Goal: Navigation & Orientation: Find specific page/section

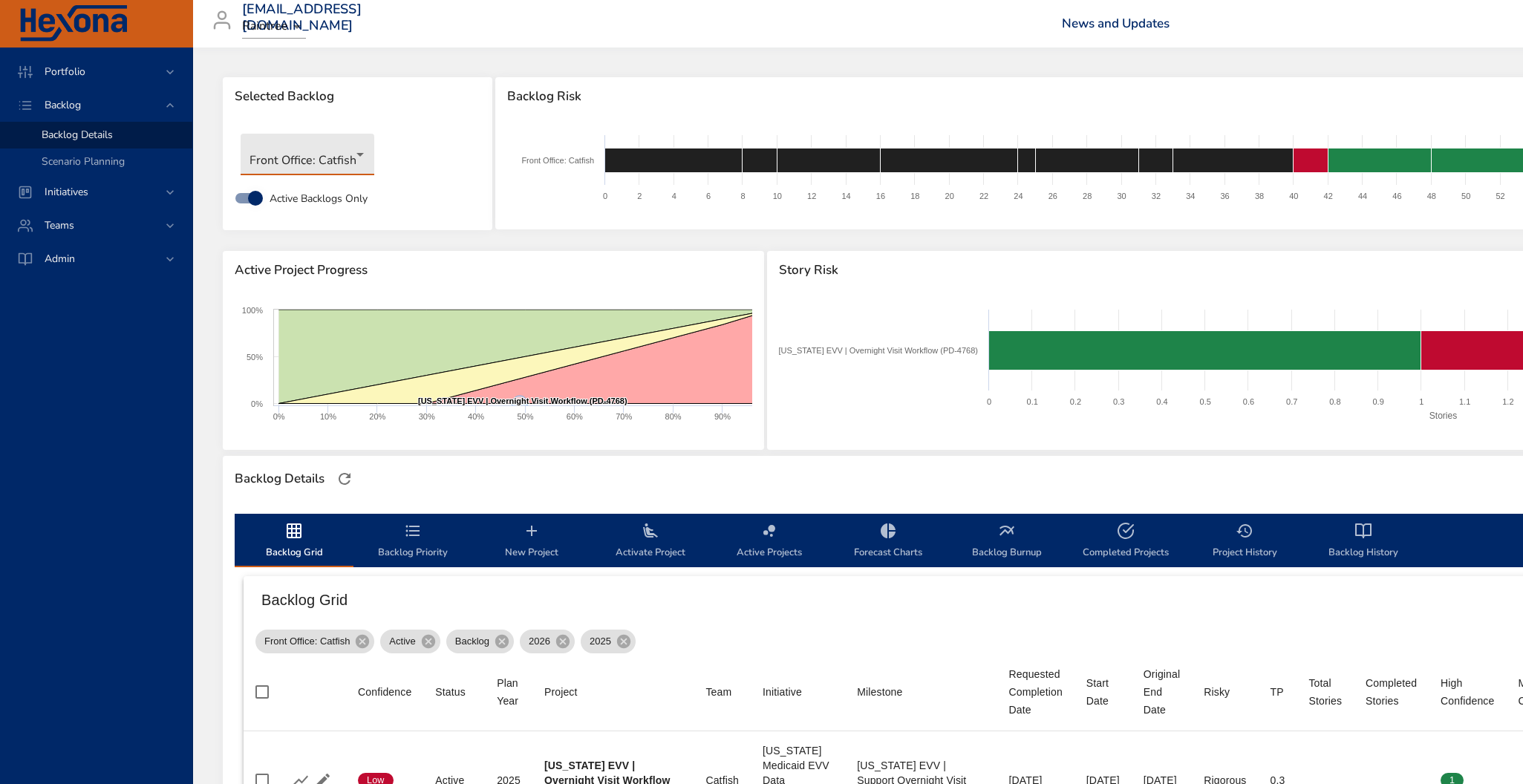
click at [352, 164] on body "Portfolio Backlog Backlog Details Scenario Planning Initiatives Teams Admin [EM…" at bounding box center [761, 392] width 1523 height 784
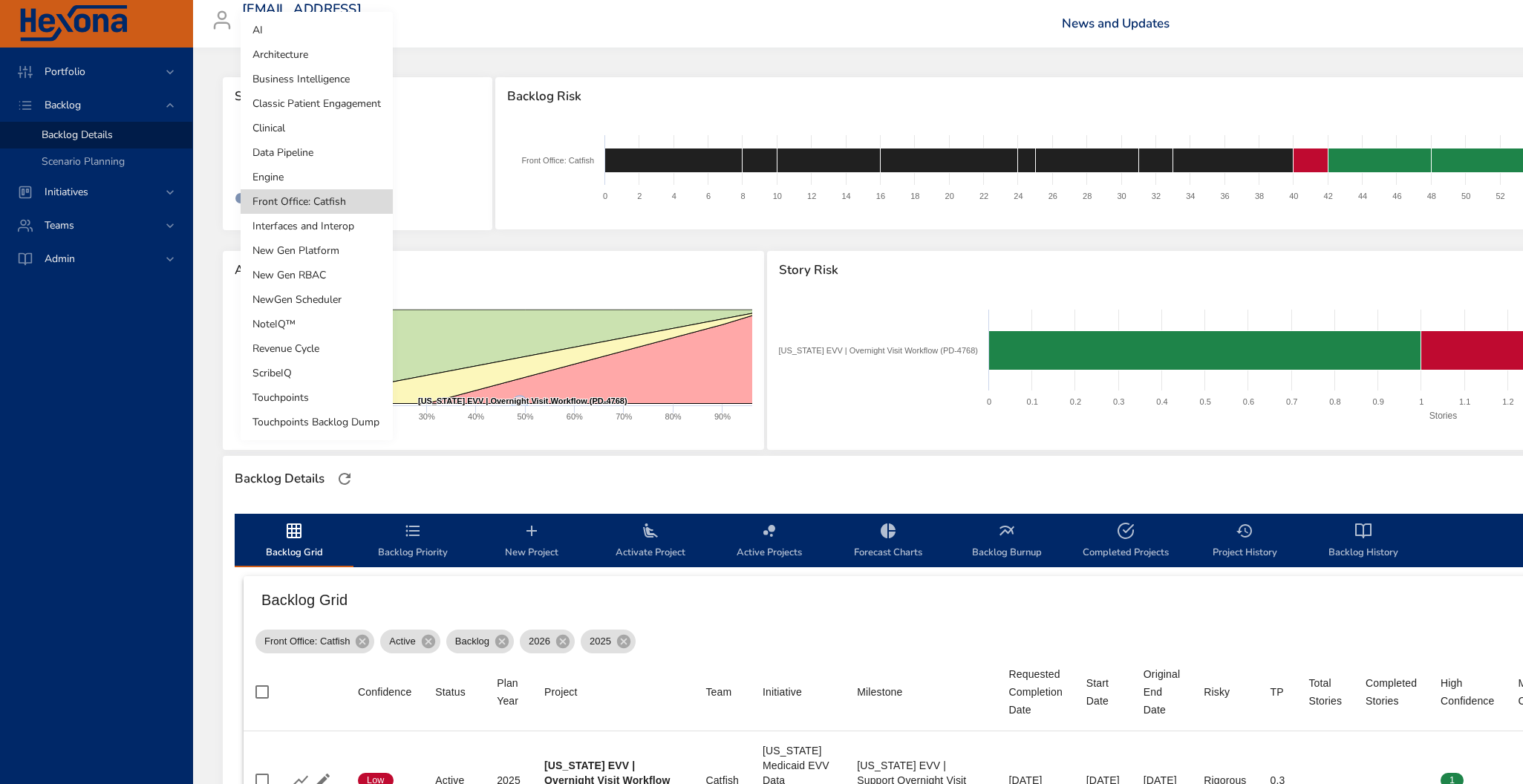
click at [285, 324] on li "NoteIQ™" at bounding box center [316, 324] width 152 height 25
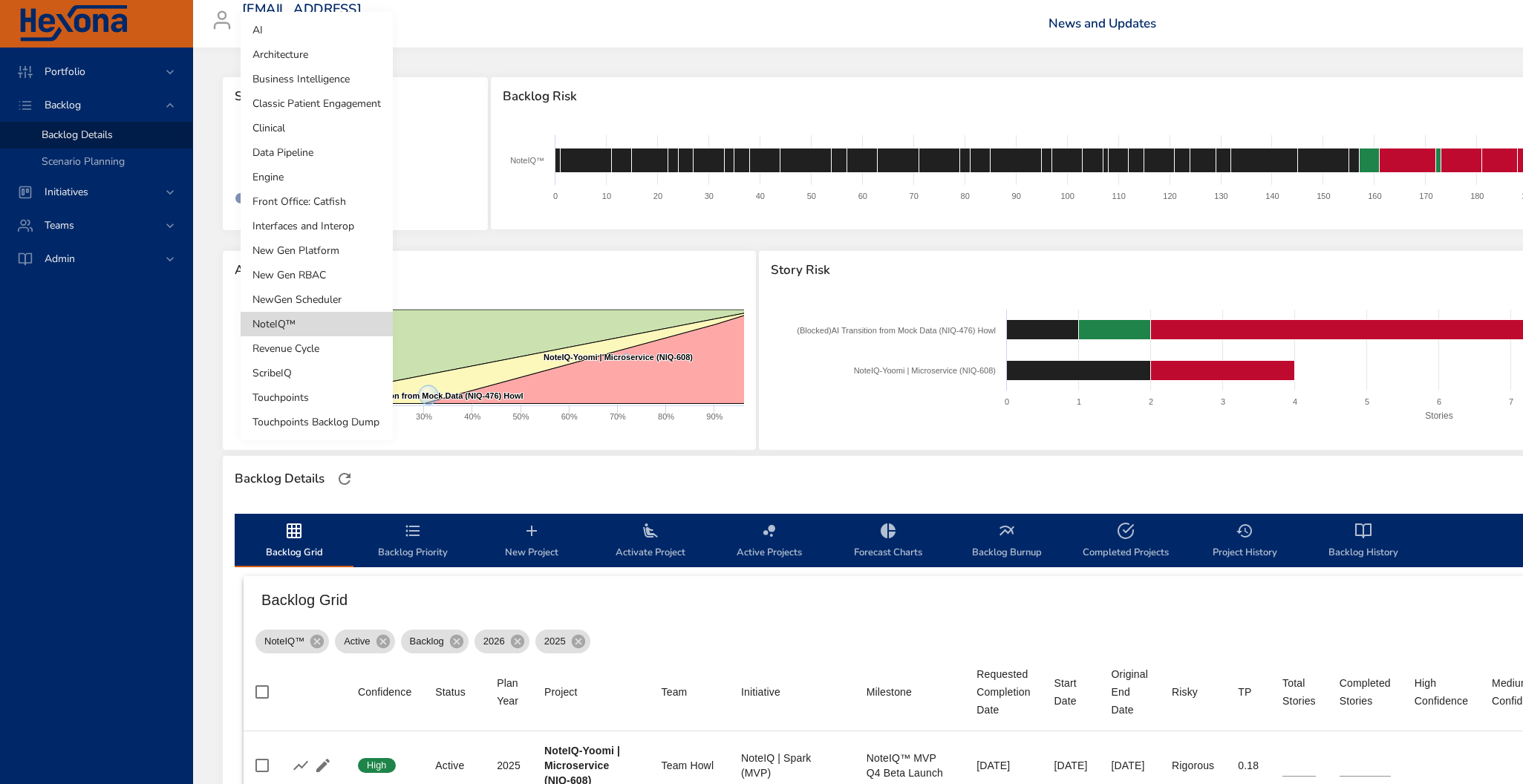
click at [309, 159] on body "Portfolio Backlog Backlog Details Scenario Planning Initiatives Teams Admin [EM…" at bounding box center [761, 392] width 1523 height 784
click at [315, 297] on li "NewGen Scheduler" at bounding box center [316, 299] width 152 height 25
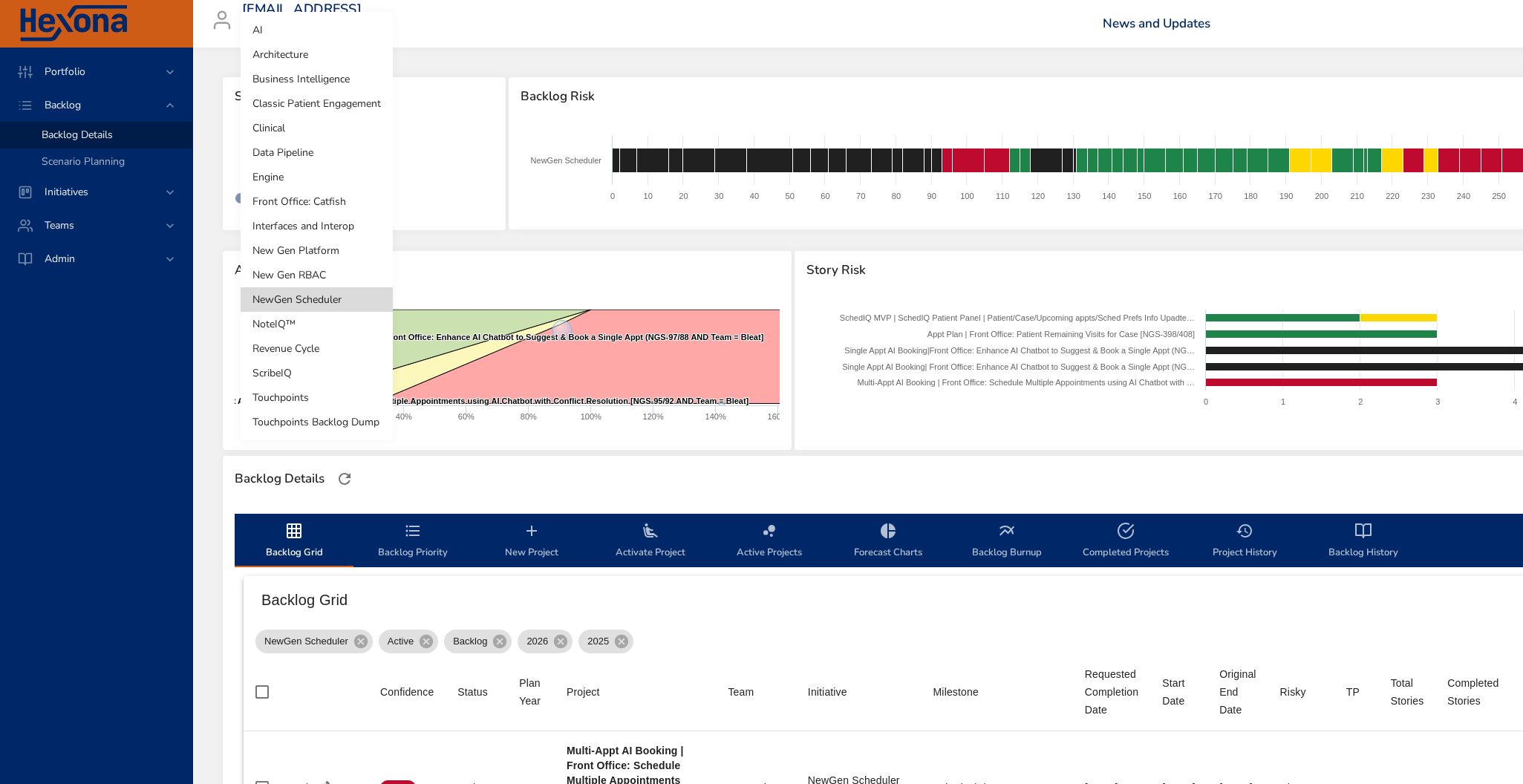
click at [326, 172] on body "Portfolio Backlog Backlog Details Scenario Planning Initiatives Teams Admin [EM…" at bounding box center [761, 392] width 1523 height 784
click at [285, 35] on li "AI" at bounding box center [316, 30] width 152 height 25
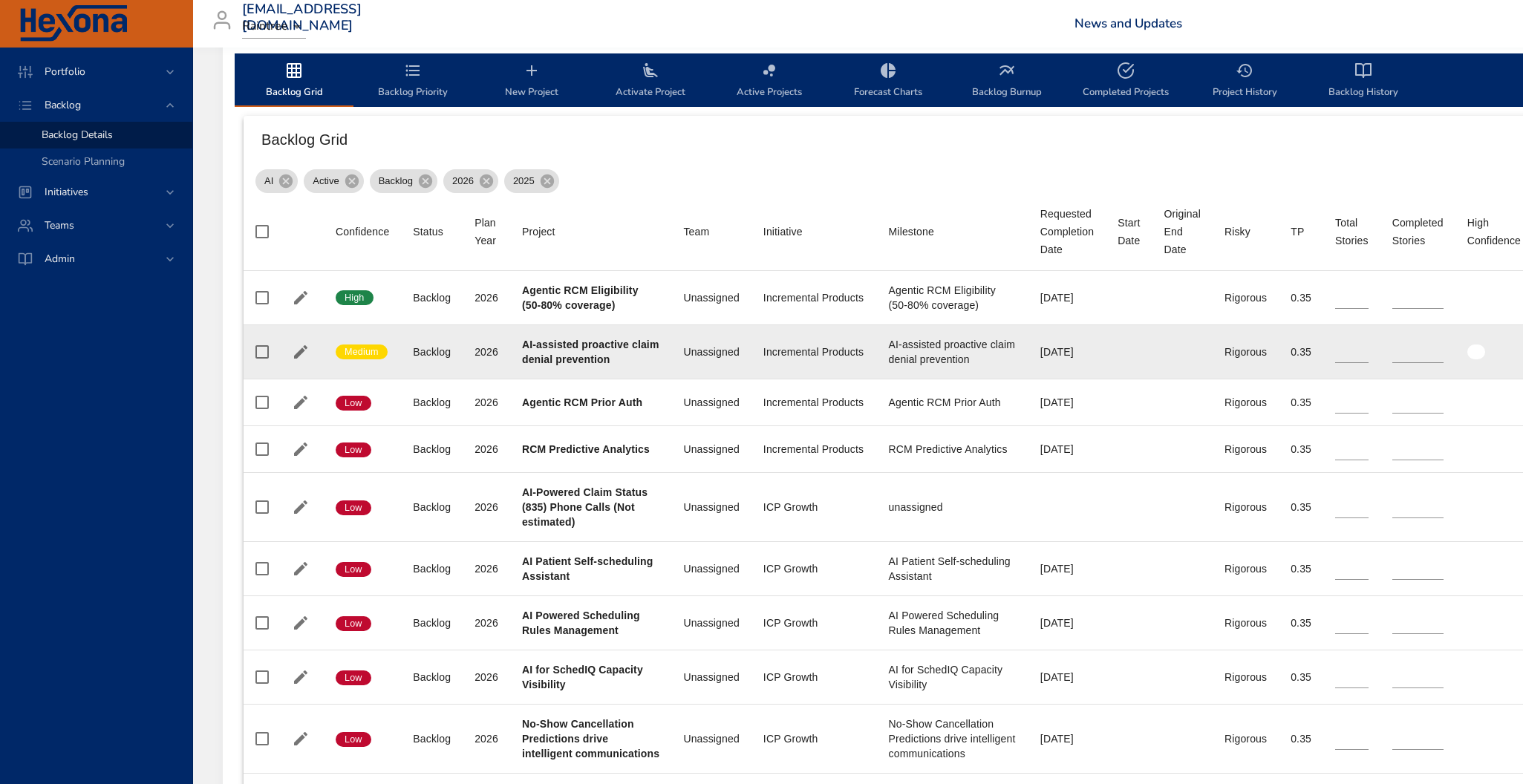
scroll to position [464, 0]
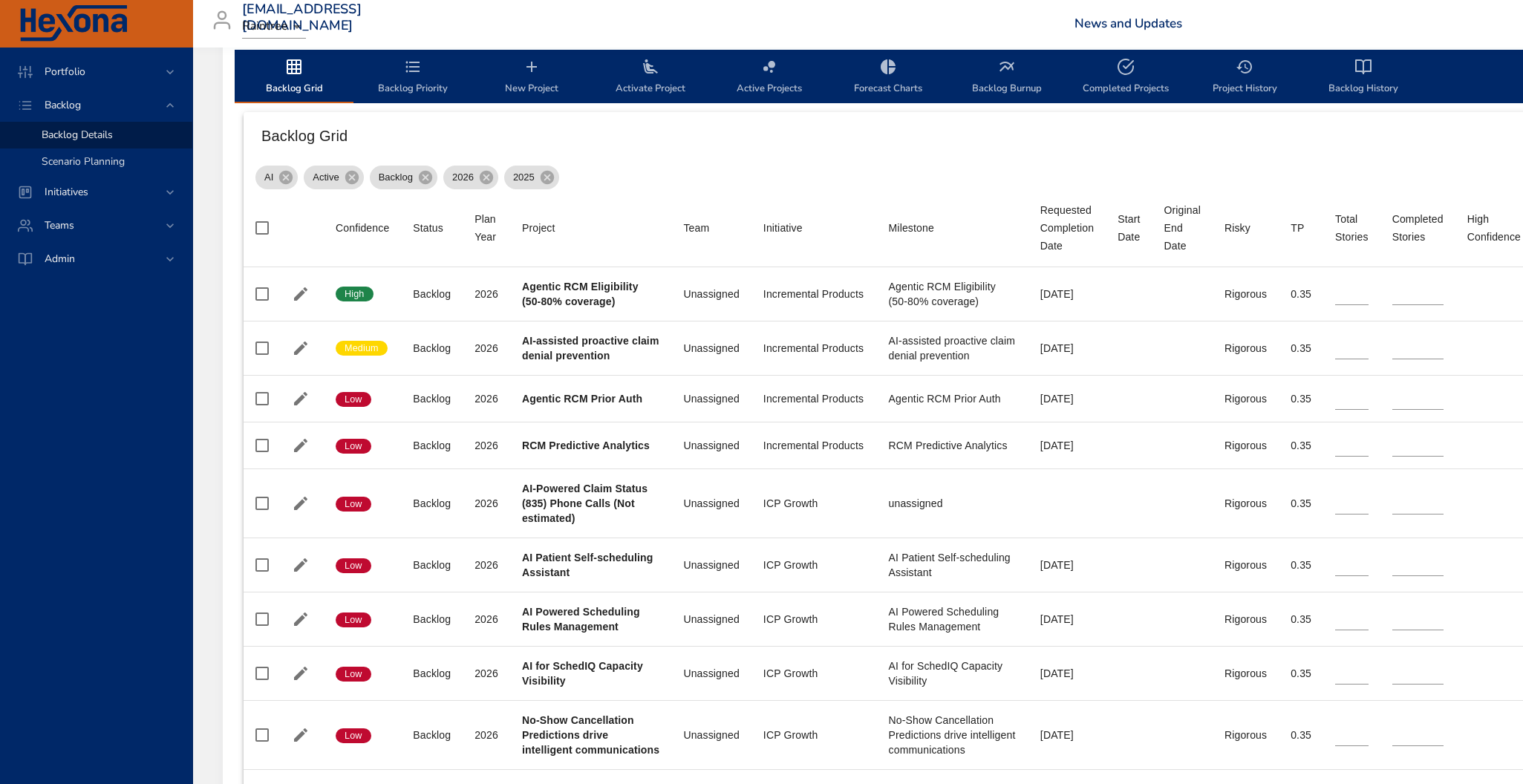
click at [117, 156] on span "Scenario Planning" at bounding box center [83, 161] width 83 height 14
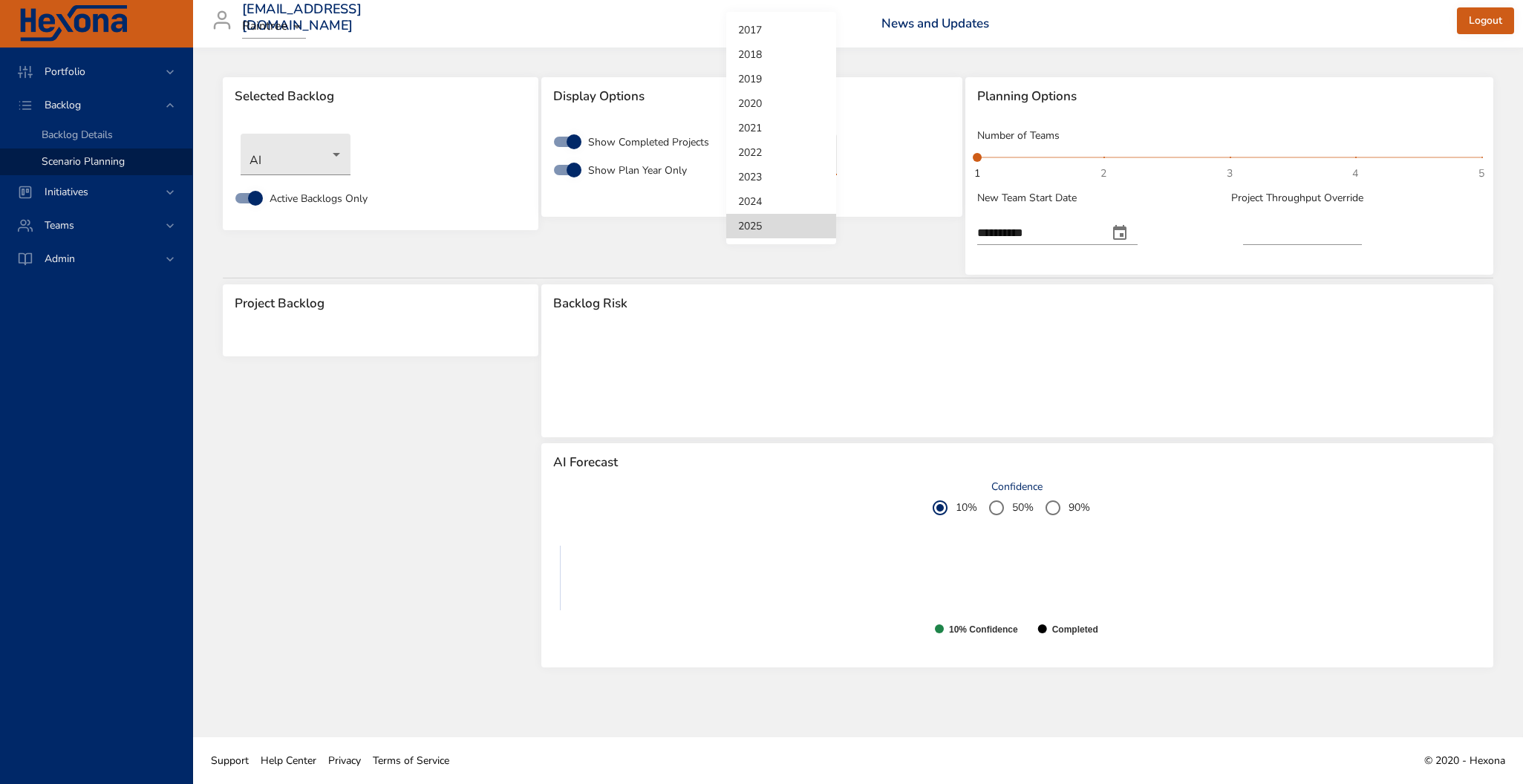
click at [788, 153] on body "**********" at bounding box center [761, 392] width 1523 height 784
click at [1321, 166] on div at bounding box center [761, 392] width 1523 height 784
click at [109, 137] on span "Backlog Details" at bounding box center [78, 134] width 71 height 14
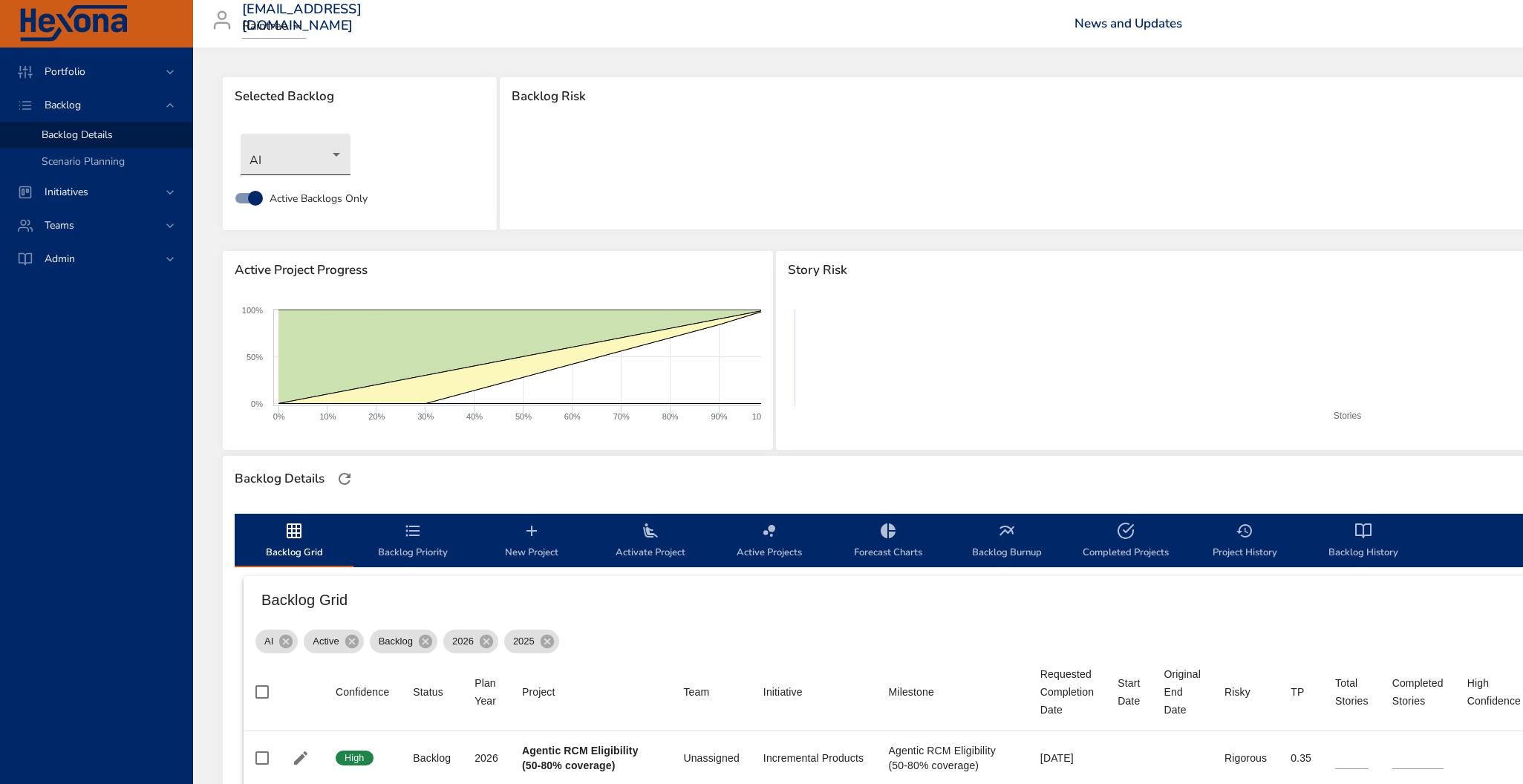
click at [312, 148] on body "Portfolio Backlog Backlog Details Scenario Planning Initiatives Teams Admin [EM…" at bounding box center [761, 392] width 1523 height 784
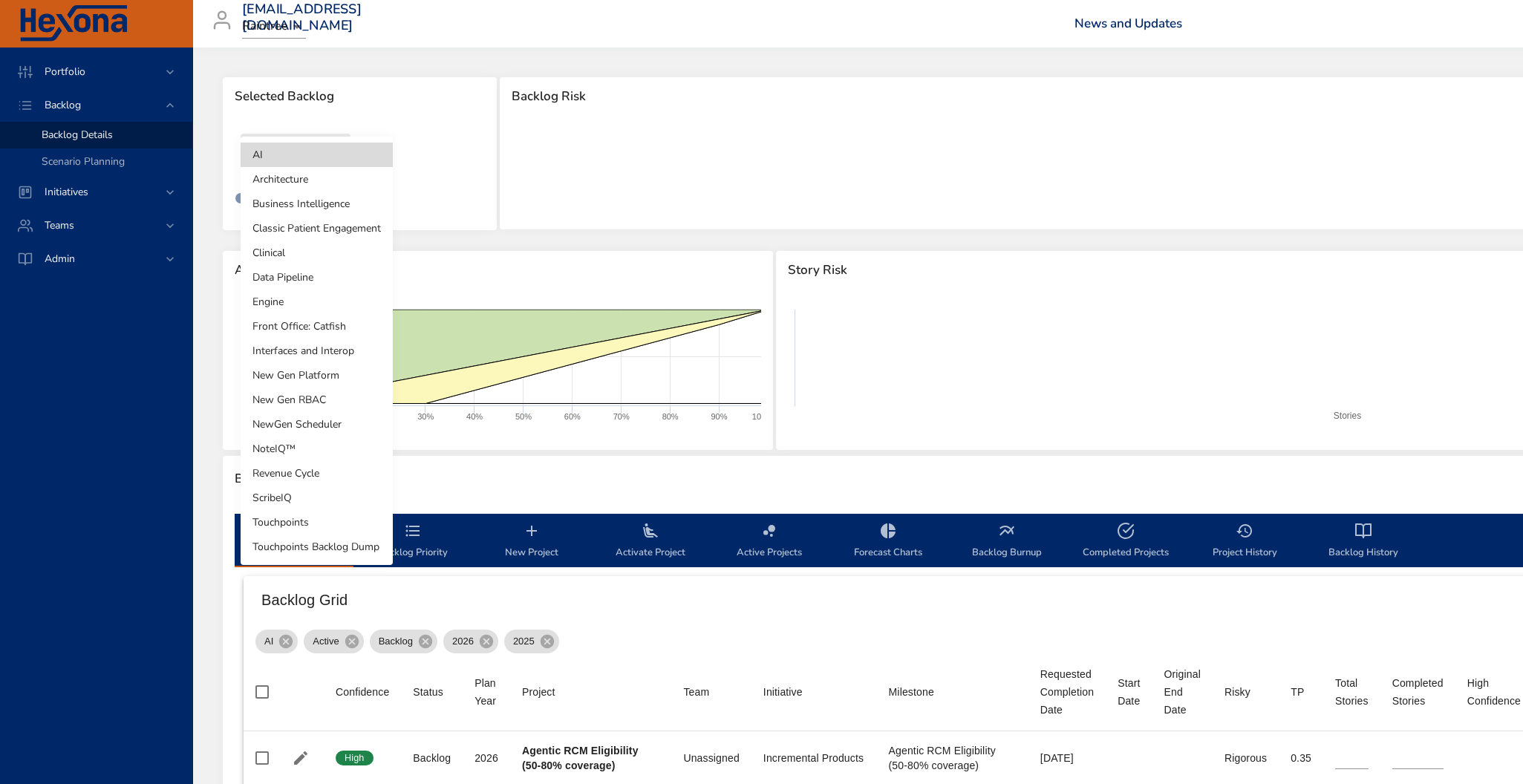
click at [288, 424] on li "NewGen Scheduler" at bounding box center [316, 424] width 152 height 25
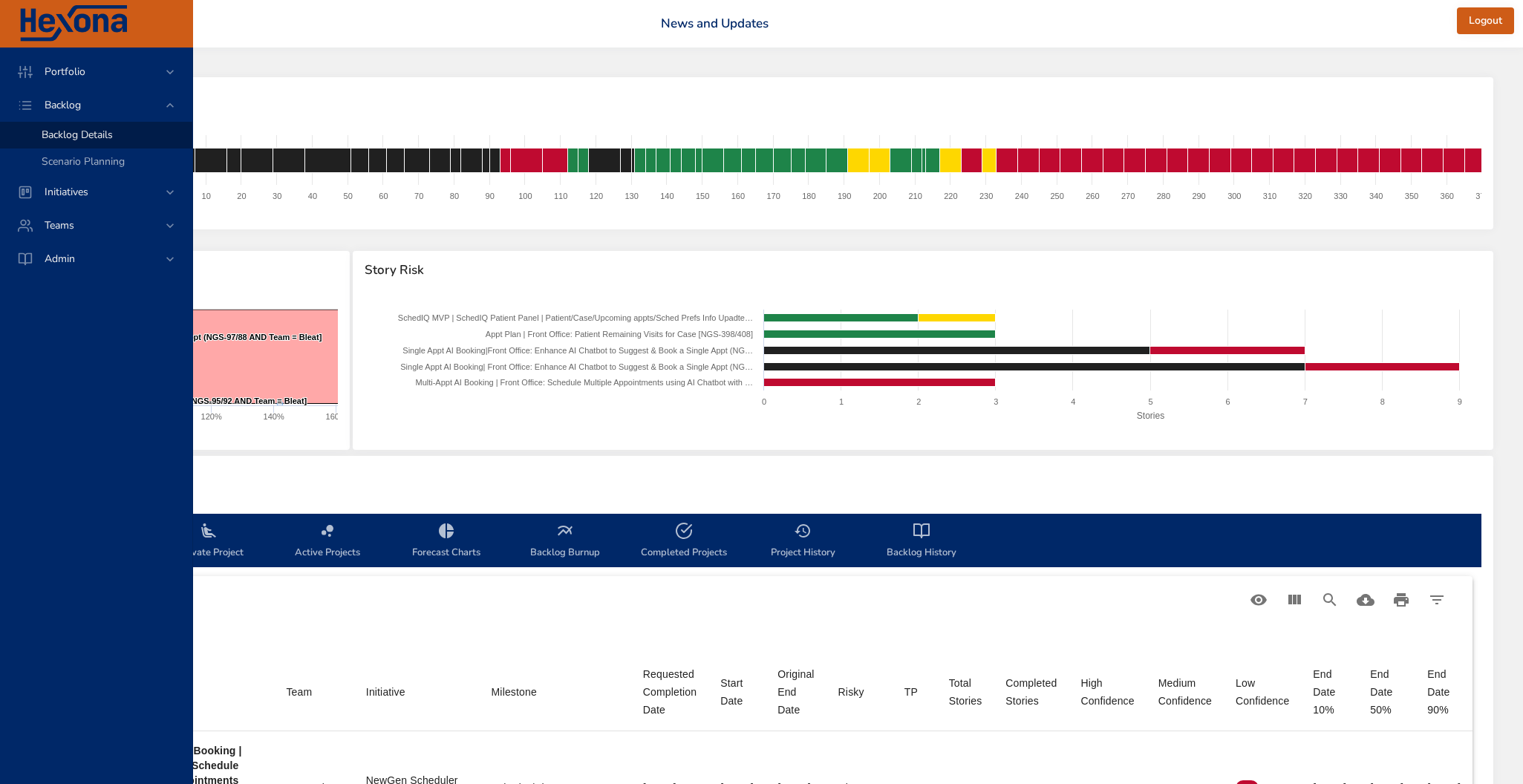
scroll to position [0, 538]
click at [1332, 595] on icon "Search" at bounding box center [1330, 600] width 18 height 18
type input "*"
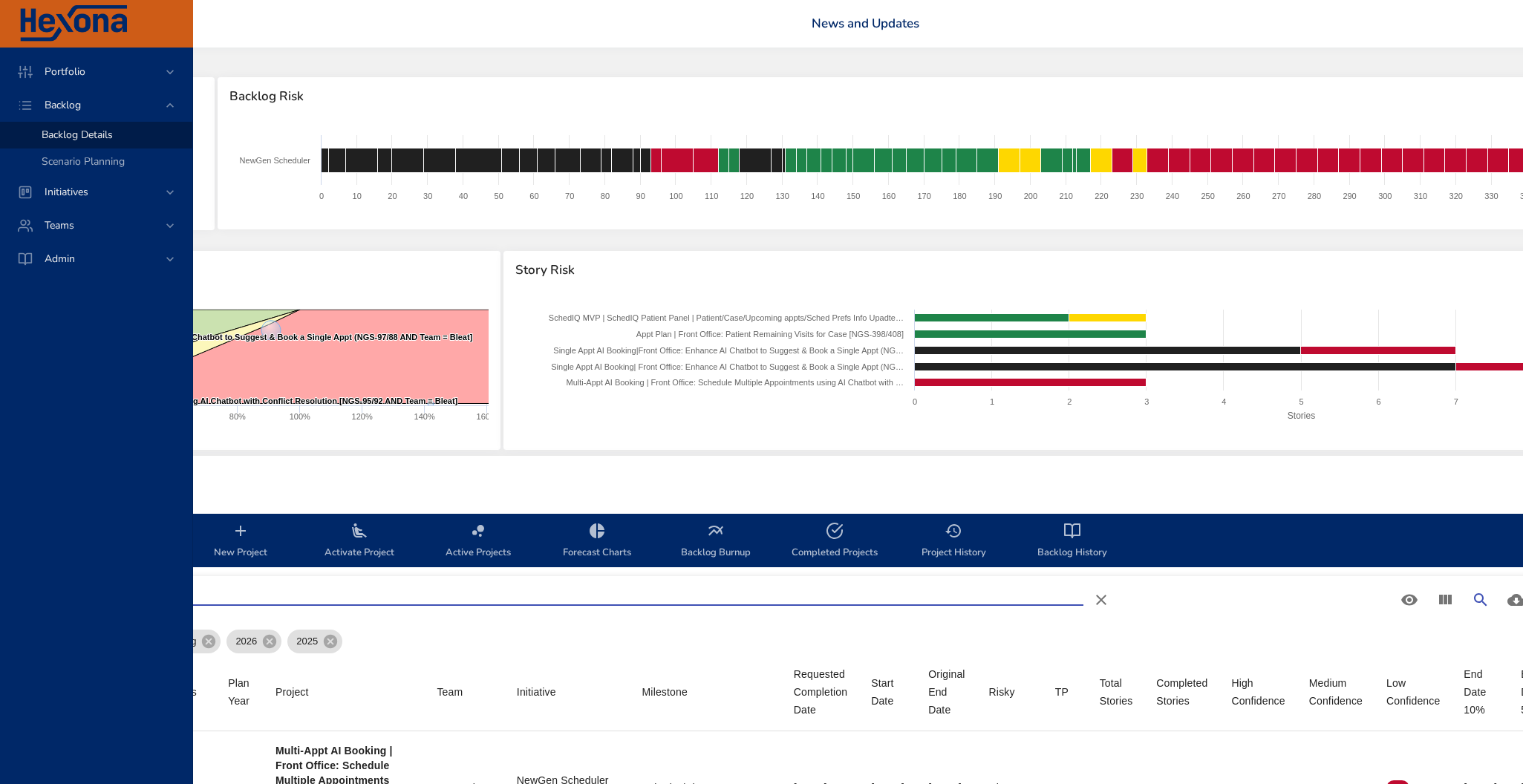
type input "*"
type input "**"
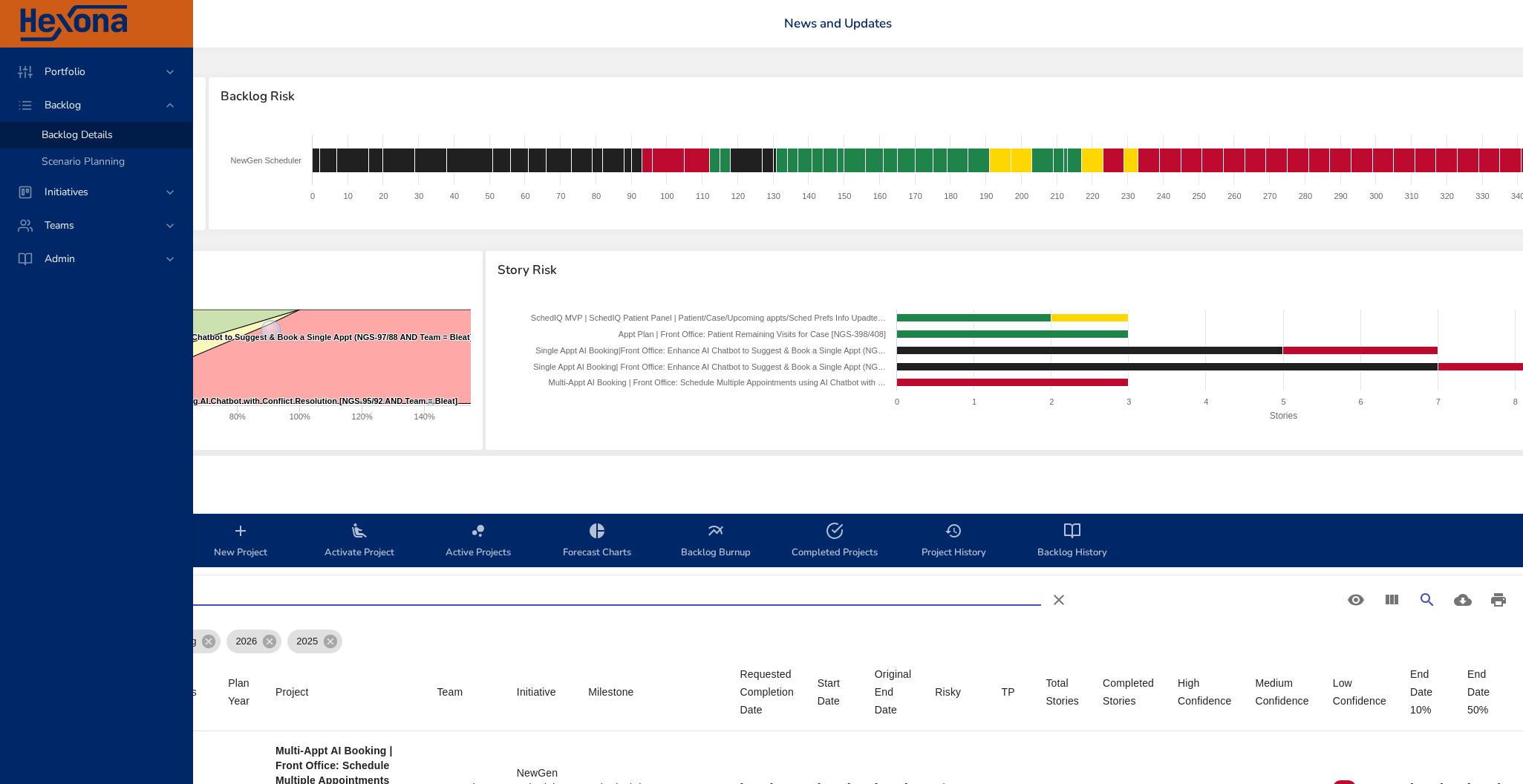
type input "*"
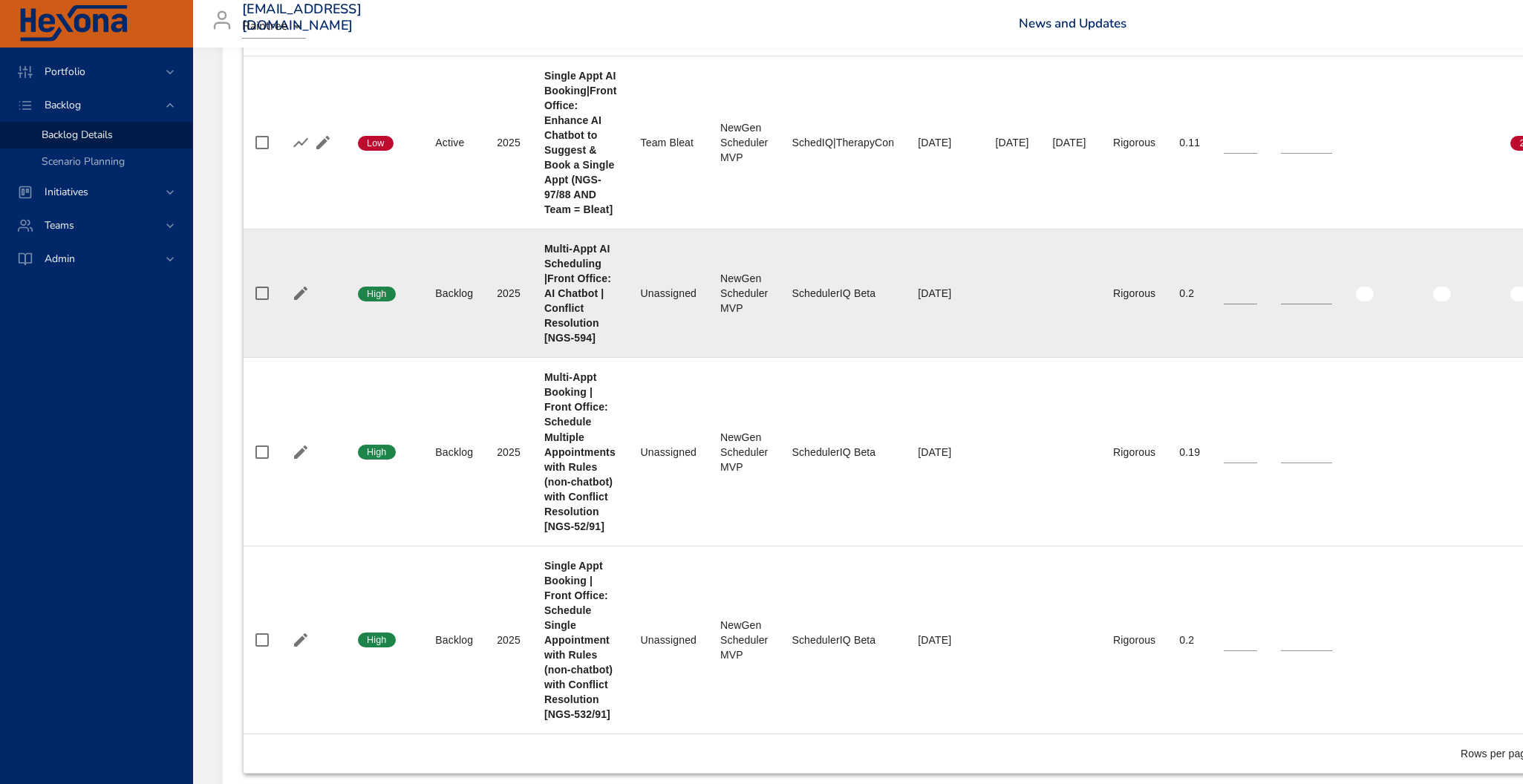
scroll to position [1085, 0]
type input "*******"
